Goal: Check status: Check status

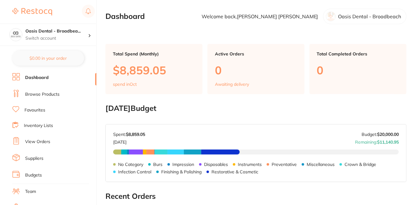
click at [41, 95] on link "Browse Products" at bounding box center [42, 94] width 34 height 6
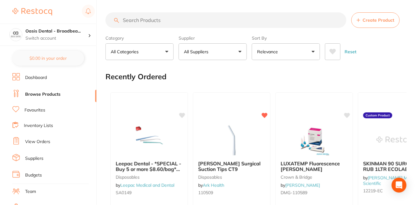
click at [158, 20] on input "search" at bounding box center [225, 20] width 241 height 16
paste input "GC1-008514"
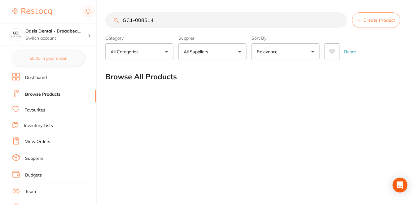
type input "GC1-008514"
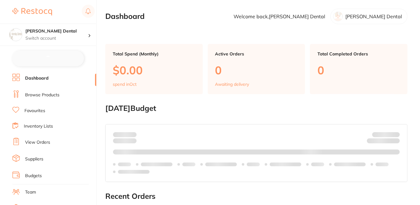
click at [54, 94] on link "Browse Products" at bounding box center [42, 95] width 34 height 6
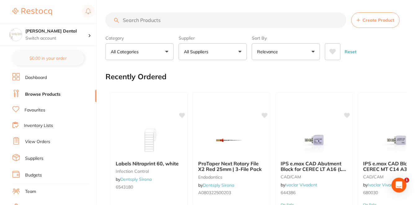
click at [134, 21] on input "search" at bounding box center [225, 20] width 241 height 16
paste input "96212"
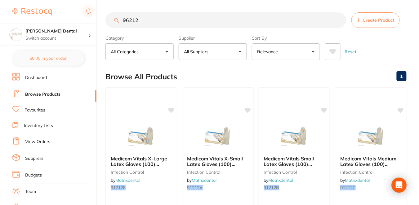
drag, startPoint x: 150, startPoint y: 24, endPoint x: 111, endPoint y: 24, distance: 39.7
click at [111, 24] on input "96212" at bounding box center [225, 20] width 241 height 16
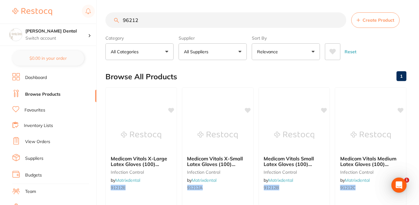
drag, startPoint x: 144, startPoint y: 20, endPoint x: 104, endPoint y: 14, distance: 40.7
click at [104, 16] on div "$630.53 Hornsby Dental Switch account Hornsby Dental $0.00 in your order Dashbo…" at bounding box center [209, 102] width 419 height 205
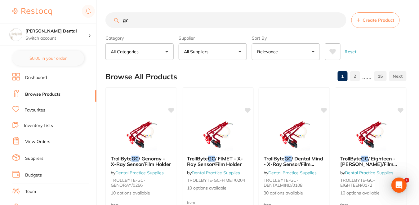
click at [240, 51] on button "All Suppliers" at bounding box center [213, 51] width 68 height 17
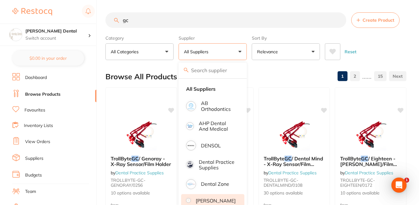
click at [219, 201] on p "[PERSON_NAME]" at bounding box center [216, 201] width 40 height 6
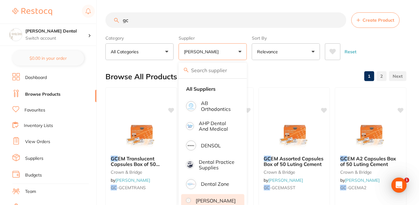
click at [273, 69] on div "Browse All Products 1 2" at bounding box center [255, 76] width 301 height 21
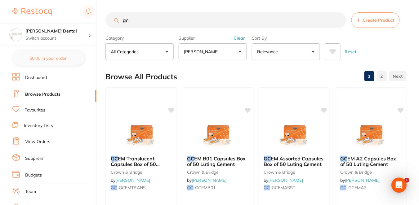
click at [397, 74] on link at bounding box center [397, 76] width 17 height 12
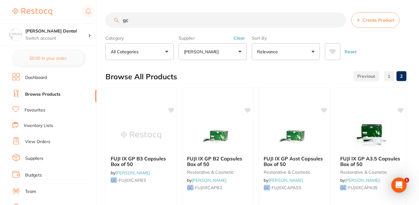
click at [396, 51] on div "Reset" at bounding box center [363, 49] width 77 height 22
drag, startPoint x: 132, startPoint y: 20, endPoint x: 113, endPoint y: 20, distance: 19.6
click at [113, 20] on input "gc" at bounding box center [225, 20] width 241 height 16
paste input "GC1-008514"
type input "GC1-008514"
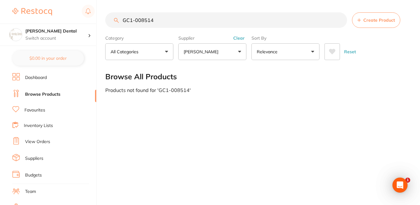
click at [34, 108] on link "Favourites" at bounding box center [34, 110] width 21 height 6
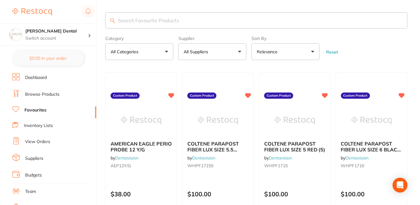
click at [155, 18] on input "search" at bounding box center [256, 20] width 303 height 16
click at [155, 18] on input "search" at bounding box center [255, 20] width 301 height 16
paste input "GC1-008514"
type input "GC1-008514"
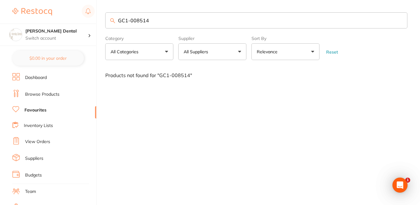
click at [38, 95] on link "Browse Products" at bounding box center [42, 94] width 34 height 6
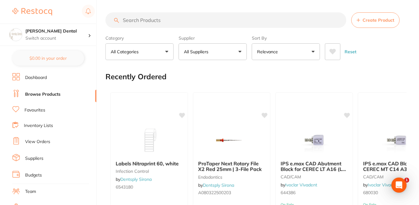
click at [153, 20] on input "search" at bounding box center [225, 20] width 241 height 16
click at [137, 20] on input "search" at bounding box center [225, 20] width 241 height 16
paste input "GC1-008514"
type input "GC1-008514"
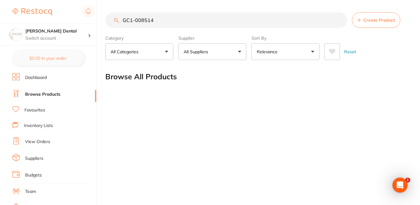
click at [45, 124] on link "Inventory Lists" at bounding box center [38, 126] width 29 height 6
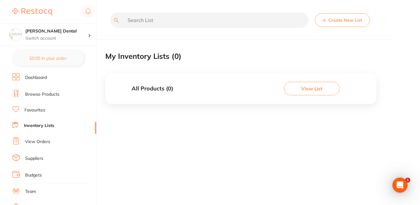
click at [42, 139] on link "View Orders" at bounding box center [37, 142] width 25 height 6
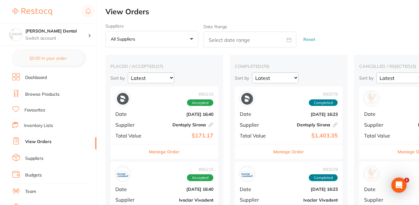
click at [310, 24] on div "Reset" at bounding box center [308, 36] width 24 height 24
click at [323, 26] on div "Suppliers All suppliers +0 All suppliers BOC AB Orthodontics Adam Dental AHP De…" at bounding box center [261, 36] width 313 height 24
drag, startPoint x: 419, startPoint y: 4, endPoint x: 419, endPoint y: 10, distance: 5.9
click at [361, 24] on div "Suppliers All suppliers +0 All suppliers BOC AB Orthodontics Adam Dental AHP De…" at bounding box center [261, 36] width 313 height 24
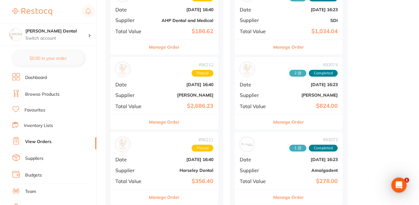
scroll to position [344, 0]
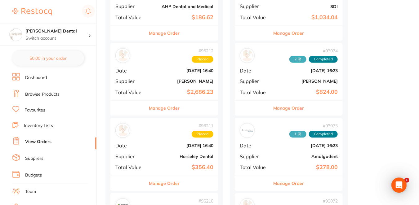
click at [297, 107] on button "Manage Order" at bounding box center [288, 108] width 31 height 15
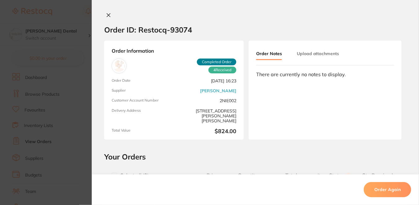
click at [247, 160] on h2 "Your Orders" at bounding box center [255, 156] width 302 height 9
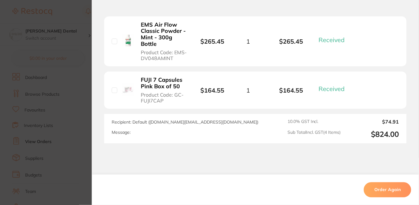
scroll to position [312, 0]
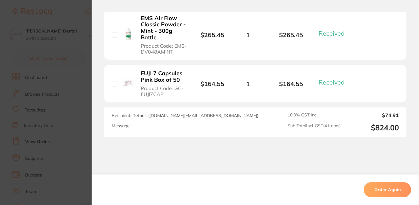
click at [72, 17] on section "Order ID: Restocq- 93074 Order Information 4 Received Completed Order Order Dat…" at bounding box center [209, 102] width 419 height 205
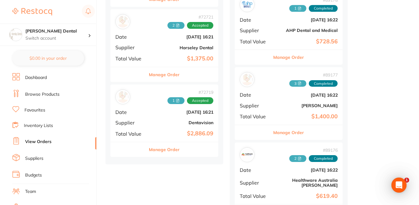
scroll to position [1226, 0]
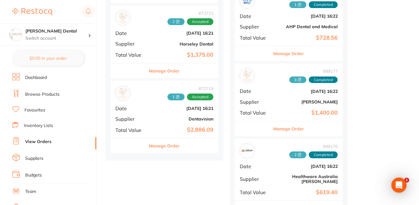
click at [287, 125] on button "Manage Order" at bounding box center [288, 129] width 31 height 15
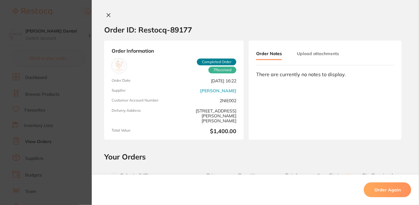
click at [250, 157] on h2 "Your Orders" at bounding box center [255, 156] width 302 height 9
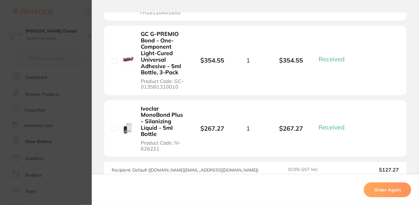
scroll to position [547, 0]
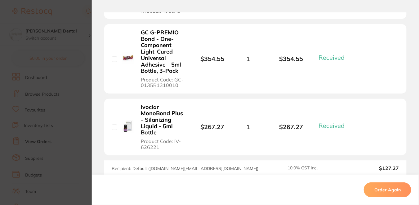
click at [77, 112] on section "Order ID: Restocq- 89177 Order Information 7 Received Completed Order Order Dat…" at bounding box center [209, 102] width 419 height 205
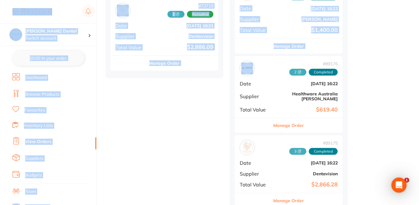
drag, startPoint x: 419, startPoint y: 51, endPoint x: 419, endPoint y: 60, distance: 8.4
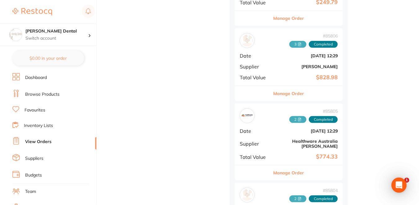
scroll to position [1943, 0]
click at [281, 86] on button "Manage Order" at bounding box center [288, 93] width 31 height 15
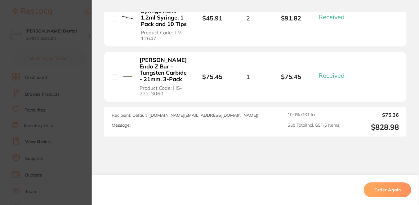
scroll to position [429, 0]
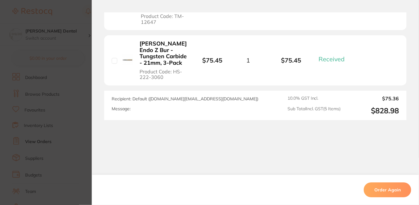
click at [69, 133] on section "Order ID: Restocq- 85806 Order Information 5 Received Completed Order Order Dat…" at bounding box center [209, 102] width 419 height 205
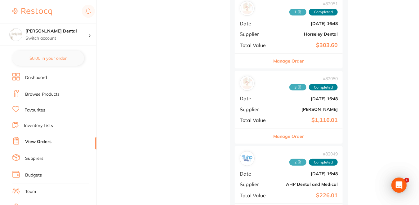
scroll to position [2520, 0]
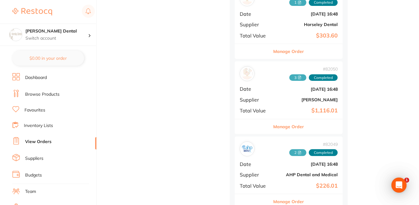
click at [292, 119] on button "Manage Order" at bounding box center [288, 126] width 31 height 15
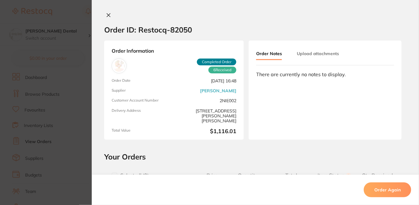
click at [107, 15] on icon at bounding box center [108, 15] width 5 height 5
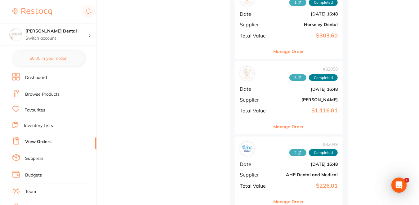
drag, startPoint x: 357, startPoint y: 115, endPoint x: 385, endPoint y: 101, distance: 31.6
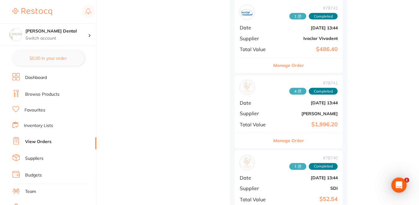
scroll to position [2740, 0]
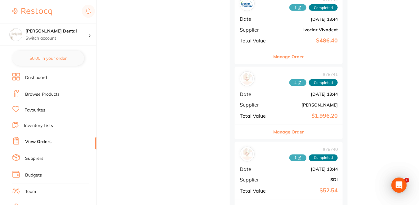
click at [281, 125] on button "Manage Order" at bounding box center [288, 132] width 31 height 15
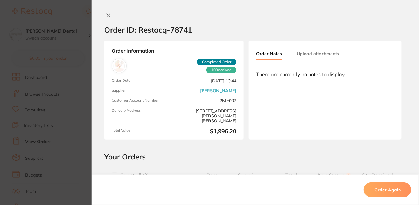
click at [228, 155] on h2 "Your Orders" at bounding box center [255, 156] width 302 height 9
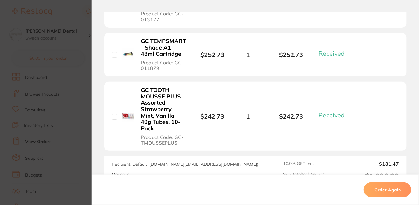
scroll to position [710, 0]
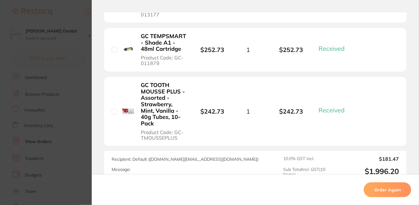
click at [78, 9] on section "Order ID: Restocq- 78741 Order Information 10 Received Completed Order Order Da…" at bounding box center [209, 102] width 419 height 205
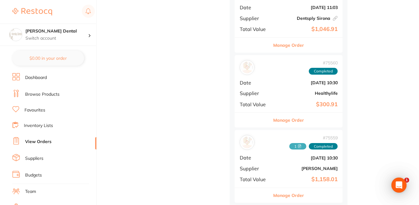
scroll to position [3142, 0]
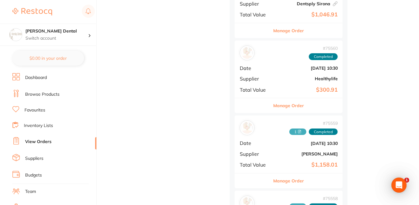
click at [285, 174] on button "Manage Order" at bounding box center [288, 181] width 31 height 15
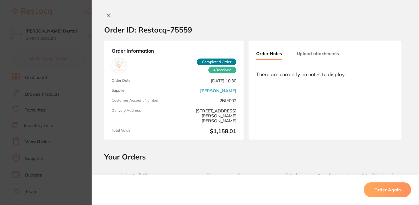
click at [286, 148] on div "Order ID: Restocq- 75559 Order Information 4 Received Completed Order Order Dat…" at bounding box center [255, 108] width 327 height 193
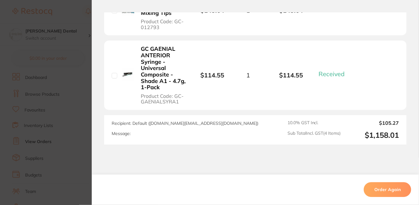
scroll to position [362, 0]
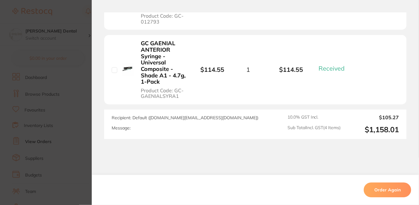
click at [76, 106] on section "Order ID: Restocq- 75559 Order Information 4 Received Completed Order Order Dat…" at bounding box center [209, 102] width 419 height 205
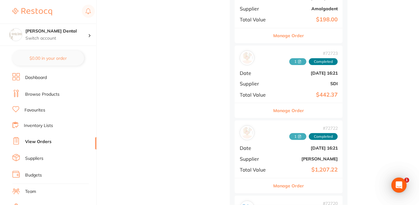
scroll to position [3848, 0]
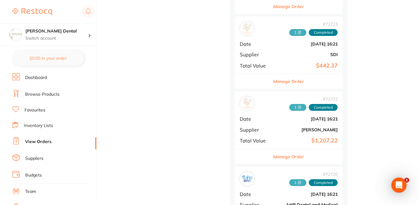
click at [286, 149] on button "Manage Order" at bounding box center [288, 156] width 31 height 15
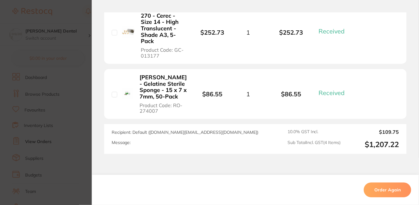
scroll to position [355, 0]
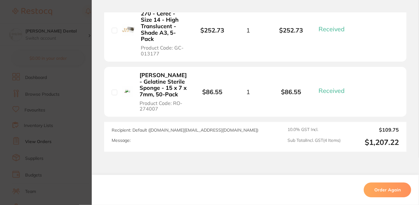
click at [78, 136] on section "Order ID: Restocq- 72722 Order Information 4 Received Completed Order Order Dat…" at bounding box center [209, 102] width 419 height 205
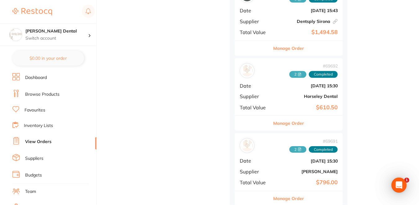
scroll to position [4266, 0]
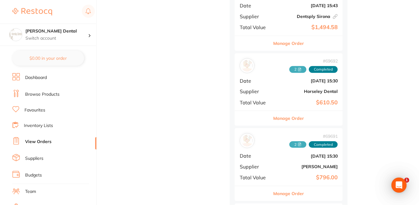
click at [290, 186] on button "Manage Order" at bounding box center [288, 193] width 31 height 15
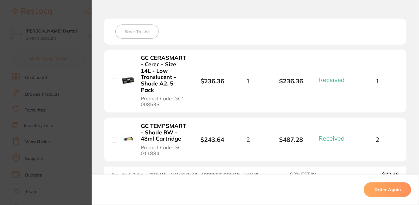
scroll to position [168, 0]
click at [83, 145] on section "Order ID: Restocq- 69691 Order Information 2 Received Completed Order Order Dat…" at bounding box center [209, 102] width 419 height 205
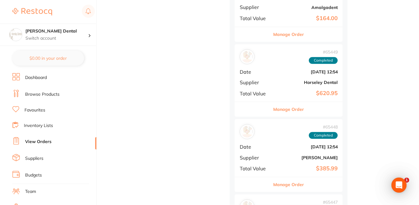
scroll to position [4821, 0]
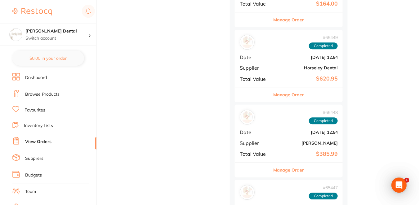
click at [295, 163] on button "Manage Order" at bounding box center [288, 170] width 31 height 15
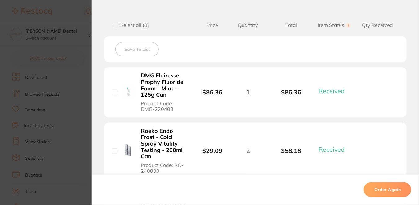
scroll to position [161, 0]
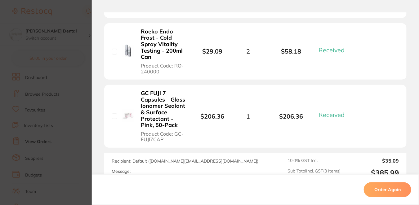
click at [84, 154] on section "Order ID: Restocq- 65448 Order Information 3 Received Completed Order Order Dat…" at bounding box center [209, 102] width 419 height 205
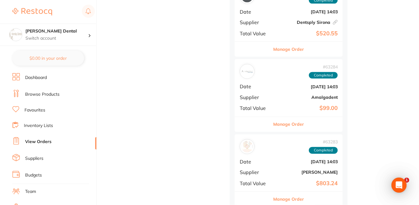
scroll to position [5327, 0]
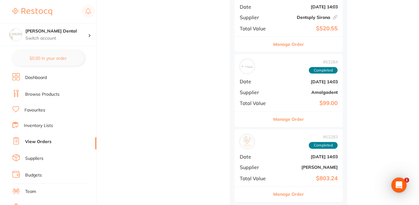
click at [276, 187] on button "Manage Order" at bounding box center [288, 194] width 31 height 15
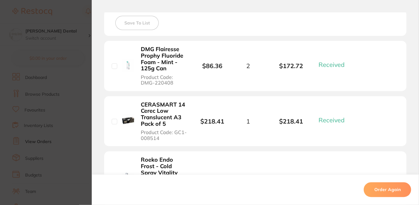
scroll to position [181, 0]
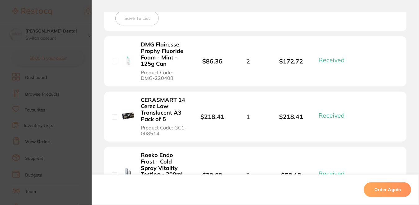
click at [73, 27] on section "Order ID: Restocq- 63283 Order Information 4 Received Completed Order Order Dat…" at bounding box center [209, 102] width 419 height 205
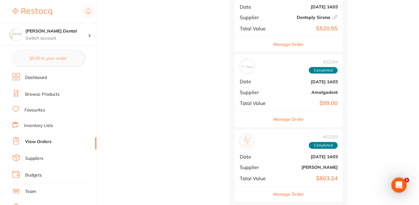
click at [286, 187] on button "Manage Order" at bounding box center [288, 194] width 31 height 15
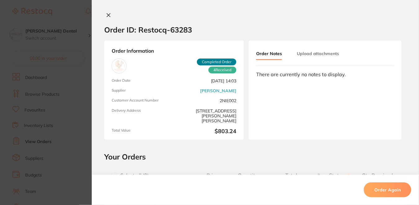
click at [247, 151] on div "Order ID: Restocq- 63283 Order Information 4 Received Completed Order Order Dat…" at bounding box center [255, 108] width 327 height 193
drag, startPoint x: 197, startPoint y: 84, endPoint x: 235, endPoint y: 84, distance: 38.8
click at [235, 84] on div "Order Information 4 Received Completed Order Order Date Dec 4 2024, 14:03 Suppl…" at bounding box center [174, 90] width 140 height 99
copy span "Dec 4 2024, 14:03"
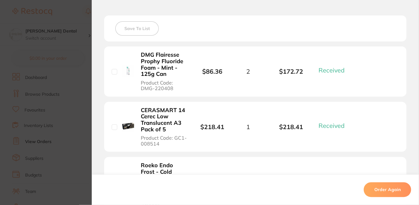
scroll to position [170, 0]
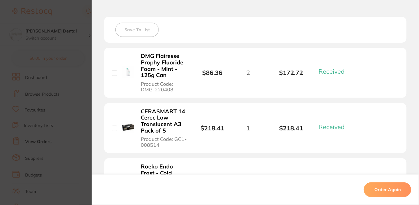
click at [75, 79] on section "Order ID: Restocq- 63283 Order Information 4 Received Completed Order Order Dat…" at bounding box center [209, 102] width 419 height 205
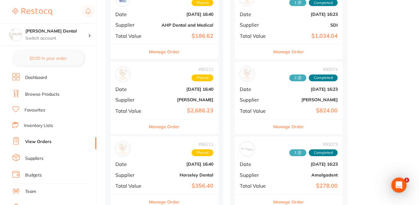
scroll to position [306, 0]
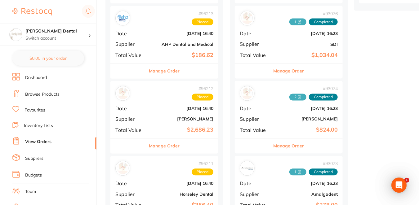
click at [32, 93] on link "Browse Products" at bounding box center [42, 94] width 34 height 6
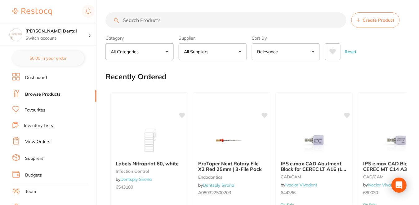
click at [136, 20] on input "search" at bounding box center [225, 20] width 241 height 16
paste input "Dec 4 2024, 14:03"
type input "Dec 4 2024, 14:03"
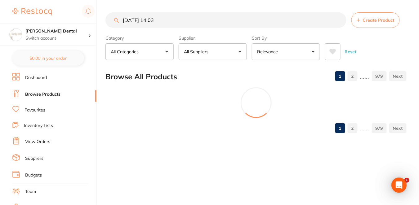
drag, startPoint x: 176, startPoint y: 23, endPoint x: 111, endPoint y: 15, distance: 65.3
click at [111, 15] on input "Dec 4 2024, 14:03" at bounding box center [225, 20] width 241 height 16
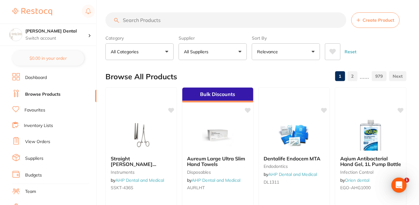
click at [131, 20] on input "search" at bounding box center [225, 20] width 241 height 16
paste input "GC1-008514"
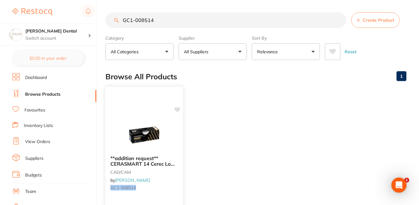
type input "GC1-008514"
click at [162, 191] on div "**addition request** CERASMART 14 Cerec Low Translucent A3 Pack of 5 CAD/CAM by…" at bounding box center [144, 174] width 78 height 47
